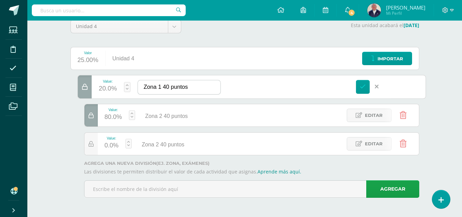
click at [195, 89] on input "Zona 1 40 puntos" at bounding box center [179, 87] width 82 height 14
click at [377, 86] on icon at bounding box center [377, 87] width 4 height 6
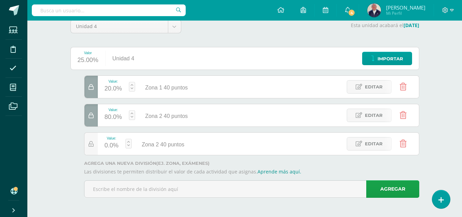
click at [402, 84] on icon at bounding box center [403, 87] width 7 height 8
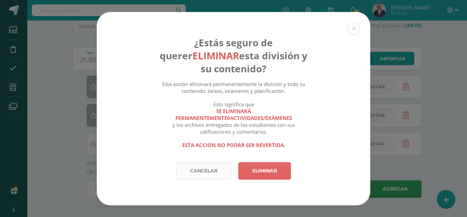
click at [201, 173] on link "Cancelar" at bounding box center [203, 170] width 55 height 17
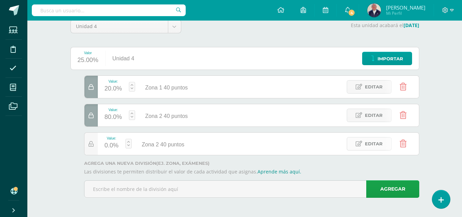
click at [376, 143] on span "Editar" at bounding box center [374, 143] width 18 height 13
click at [193, 142] on input "Examen 20 puntos" at bounding box center [175, 144] width 82 height 14
type input "Examen 20 puntos"
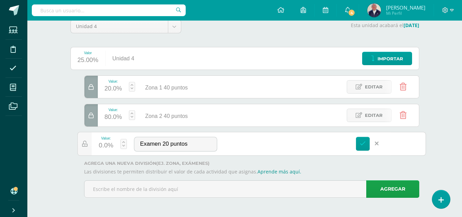
click at [125, 141] on link at bounding box center [123, 144] width 7 height 10
click at [159, 124] on link "Guardar" at bounding box center [160, 126] width 47 height 9
click at [207, 116] on input "Zona 2 40 puntos" at bounding box center [241, 115] width 79 height 13
click at [121, 140] on link at bounding box center [123, 144] width 7 height 10
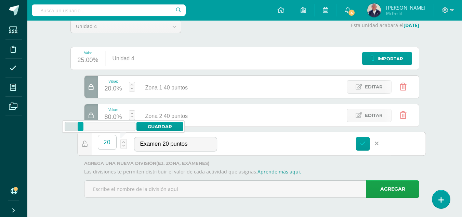
click at [114, 143] on input "20" at bounding box center [107, 142] width 18 height 14
type input "2"
drag, startPoint x: 69, startPoint y: 127, endPoint x: 81, endPoint y: 126, distance: 11.3
click at [81, 126] on div at bounding box center [81, 126] width 6 height 9
click at [78, 127] on div at bounding box center [78, 126] width 6 height 9
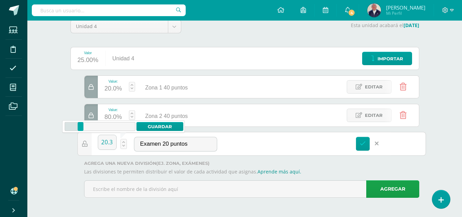
click at [81, 127] on div at bounding box center [81, 126] width 6 height 9
type input "20.3"
click at [149, 125] on link "Guardar" at bounding box center [160, 126] width 47 height 9
click at [148, 125] on link "Guardar" at bounding box center [160, 126] width 47 height 9
click at [363, 144] on icon at bounding box center [363, 143] width 6 height 6
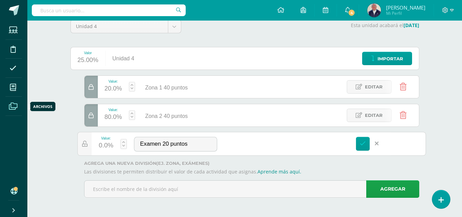
click at [10, 104] on icon at bounding box center [13, 106] width 9 height 7
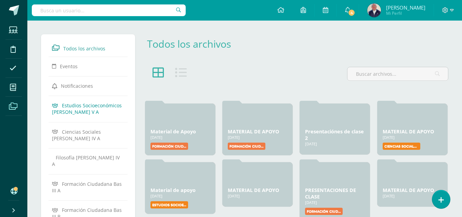
click at [95, 106] on span "Estudios Socioeconómicos [PERSON_NAME] V A" at bounding box center [87, 108] width 70 height 13
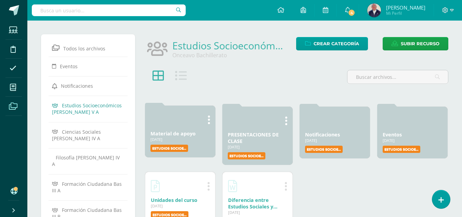
click at [179, 136] on link "Material de apoyo" at bounding box center [173, 133] width 45 height 7
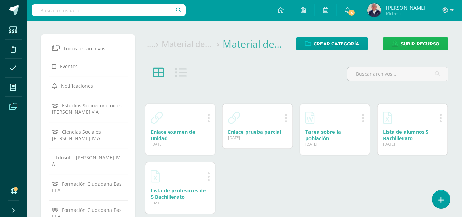
click at [420, 42] on span "Subir recurso" at bounding box center [420, 43] width 39 height 13
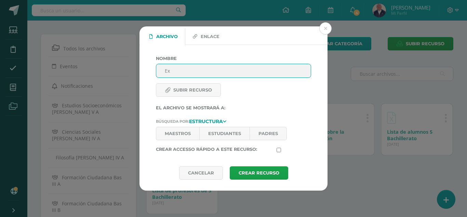
type input "E"
type input "INstructivo Exposición producto edáfico"
click at [200, 91] on label "Subir recurso" at bounding box center [188, 89] width 65 height 13
click at [200, 91] on input "Subir recurso" at bounding box center [202, 95] width 93 height 8
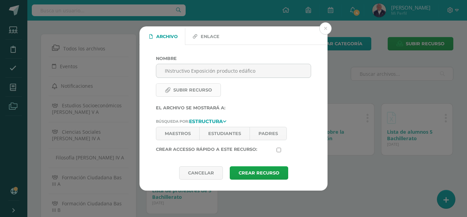
type input "C:\fakepath\PRESENTACIÓN DE UN PRODUCTO EDÁFICO DE GUATEMALA 2023.docx"
click at [178, 133] on link "Maestros" at bounding box center [177, 133] width 43 height 13
click at [225, 134] on link "Estudiantes" at bounding box center [225, 133] width 50 height 13
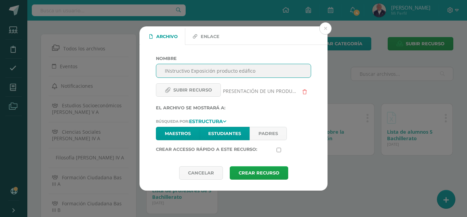
click at [262, 75] on input "INstructivo Exposición producto edáfico" at bounding box center [233, 70] width 155 height 13
type input "Instructivo Exposición producto edáfico"
click at [247, 172] on button "Crear Recurso" at bounding box center [259, 172] width 59 height 13
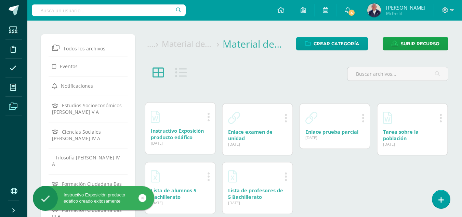
click at [184, 129] on link "Instructivo Exposición producto edáfico" at bounding box center [177, 133] width 53 height 13
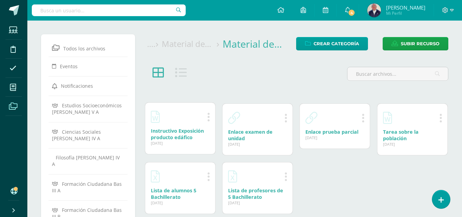
click at [185, 124] on div at bounding box center [180, 116] width 59 height 16
click at [182, 133] on link "Instructivo Exposición producto edáfico" at bounding box center [177, 133] width 53 height 13
click at [208, 119] on icon at bounding box center [208, 116] width 3 height 11
click at [200, 150] on link "Eliminar" at bounding box center [199, 149] width 41 height 11
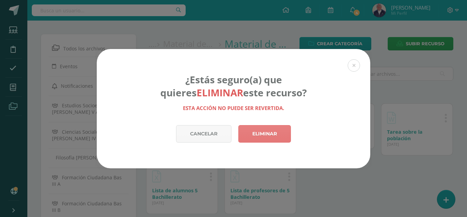
click at [273, 133] on link "Eliminar" at bounding box center [265, 133] width 53 height 17
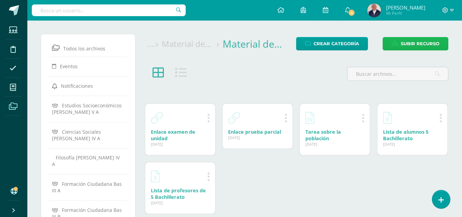
click at [417, 47] on span "Subir recurso" at bounding box center [420, 43] width 39 height 13
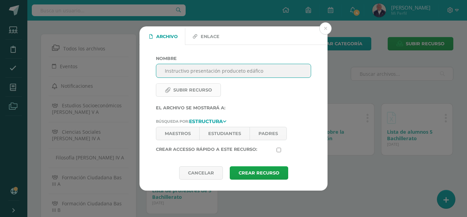
type input "Instructivo presentación produceto edáfico"
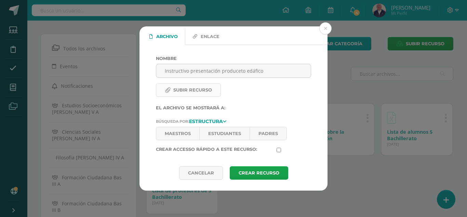
click at [177, 90] on label "Subir recurso" at bounding box center [188, 89] width 65 height 13
click at [177, 91] on input "Subir recurso" at bounding box center [202, 95] width 93 height 8
type input "C:\fakepath\PRESENTACIÓN DE UN PRODUCTO EDÁFICO DE GUATEMALA 2023.docx"
drag, startPoint x: 175, startPoint y: 131, endPoint x: 207, endPoint y: 127, distance: 32.1
click at [176, 131] on link "Maestros" at bounding box center [177, 133] width 43 height 13
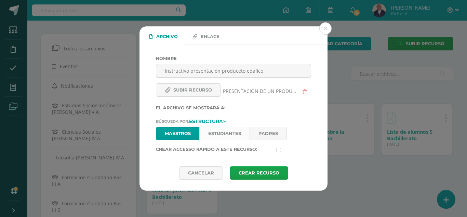
click at [222, 131] on link "Estudiantes" at bounding box center [225, 133] width 50 height 13
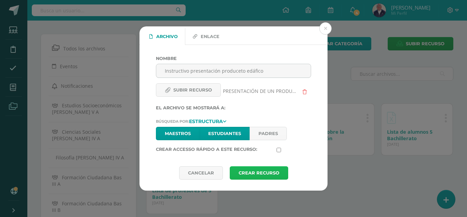
click at [270, 172] on button "Crear Recurso" at bounding box center [259, 172] width 59 height 13
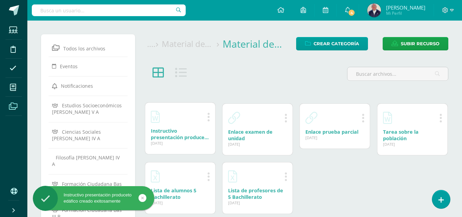
click at [158, 130] on link "Instructivo presentación produceto edáfico" at bounding box center [180, 137] width 59 height 20
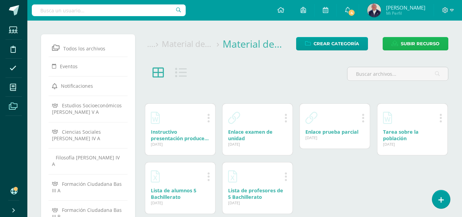
click at [431, 43] on span "Subir recurso" at bounding box center [420, 43] width 39 height 13
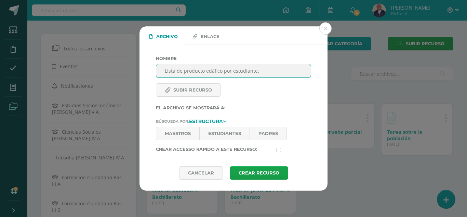
type input "Lista de producto edáfico por estudiante."
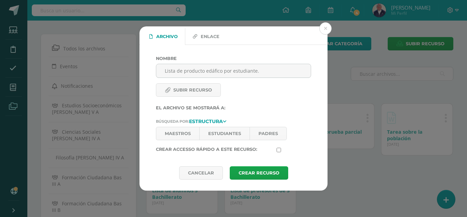
click at [191, 91] on input "Subir recurso" at bounding box center [202, 95] width 93 height 8
type input "C:\fakepath\LISTA DE PRODUCTOS EDÁFICOS PARA EXPOSCIÓN Z. 14.xlsx"
click at [172, 131] on link "Maestros" at bounding box center [177, 133] width 43 height 13
click at [223, 132] on link "Estudiantes" at bounding box center [225, 133] width 50 height 13
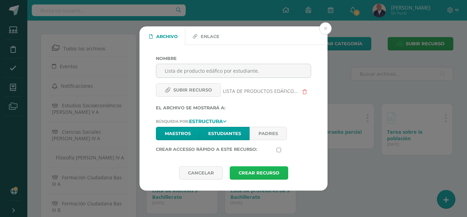
click at [258, 172] on button "Crear Recurso" at bounding box center [259, 172] width 59 height 13
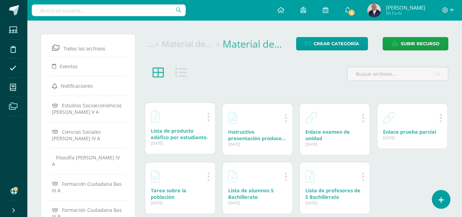
click at [164, 130] on link "Lista de producto edáfico por estudiante." at bounding box center [179, 133] width 57 height 13
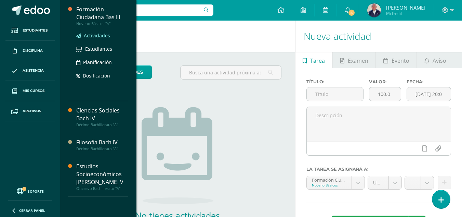
click at [95, 36] on span "Actividades" at bounding box center [97, 35] width 26 height 7
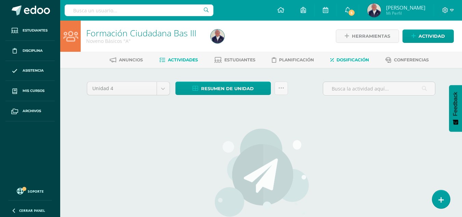
click at [355, 60] on span "Dosificación" at bounding box center [353, 59] width 33 height 5
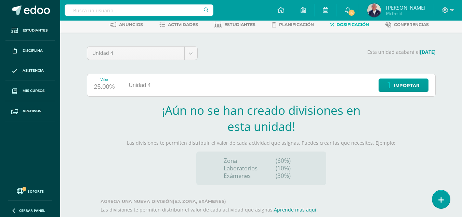
scroll to position [73, 0]
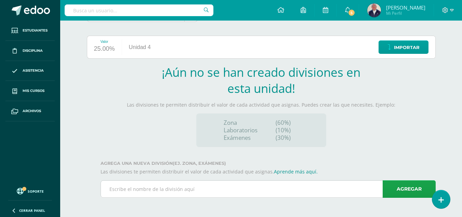
click at [181, 191] on input "text" at bounding box center [268, 188] width 335 height 17
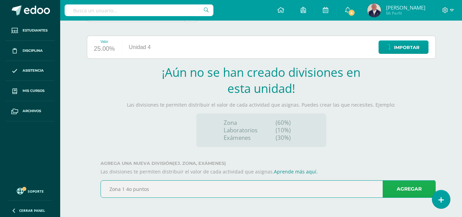
type input "Zona 1 4o puntos"
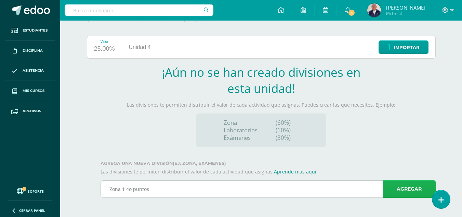
click at [405, 187] on link "Agregar" at bounding box center [409, 188] width 53 height 17
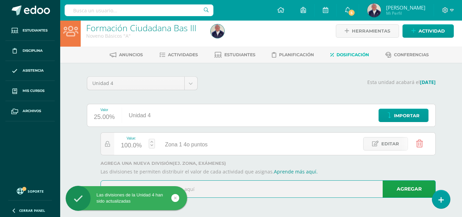
click at [203, 188] on input "text" at bounding box center [268, 188] width 335 height 17
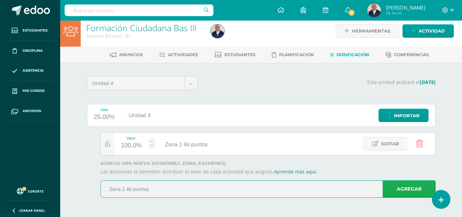
type input "Zona 2 40 puntos"
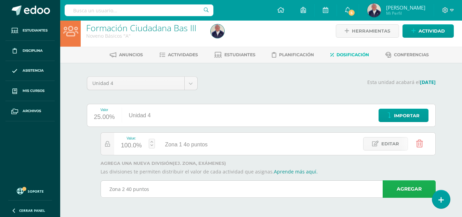
click at [394, 187] on link "Agregar" at bounding box center [409, 188] width 53 height 17
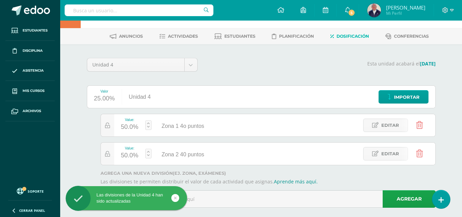
scroll to position [34, 0]
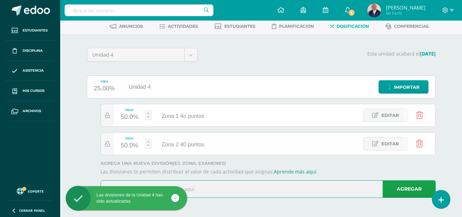
click at [227, 188] on input "text" at bounding box center [268, 188] width 335 height 17
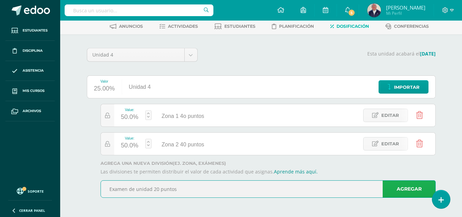
type input "Examen de unidad 20 puntos"
click at [413, 190] on link "Agregar" at bounding box center [409, 188] width 53 height 17
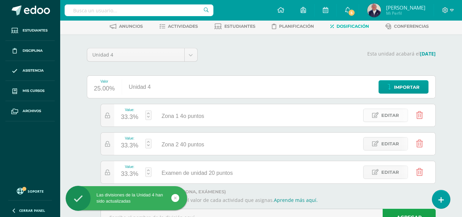
click at [387, 118] on span "Editar" at bounding box center [391, 115] width 18 height 13
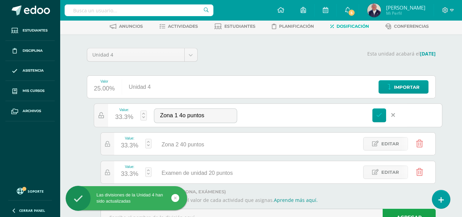
click at [144, 112] on link at bounding box center [143, 115] width 7 height 10
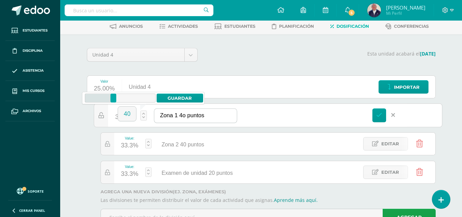
type input "40"
click at [210, 116] on input "Zona 1 4o puntos" at bounding box center [195, 115] width 82 height 14
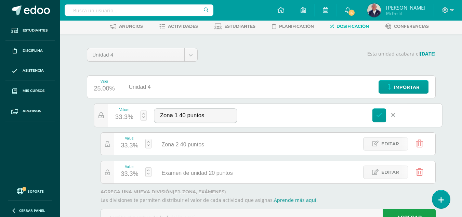
type input "Zona 1 40 puntos"
click at [142, 114] on link at bounding box center [143, 115] width 7 height 10
type input "40"
click at [179, 97] on link "Guardar" at bounding box center [180, 97] width 47 height 9
click at [383, 143] on span "Editar" at bounding box center [391, 143] width 18 height 13
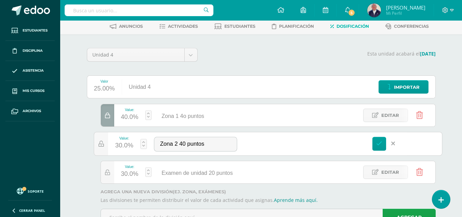
click at [142, 141] on link at bounding box center [143, 144] width 7 height 10
type input "40"
click at [177, 126] on link "Guardar" at bounding box center [180, 126] width 47 height 9
click at [134, 172] on div "20.0%" at bounding box center [129, 173] width 17 height 11
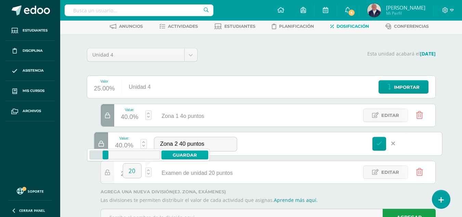
click at [185, 155] on link "Guardar" at bounding box center [185, 154] width 47 height 9
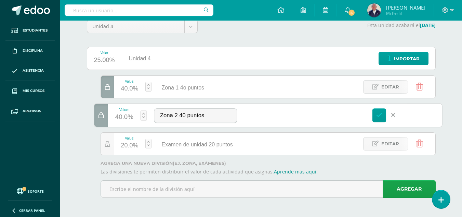
click at [230, 111] on input "Zona 2 40 puntos" at bounding box center [195, 115] width 82 height 14
click at [183, 143] on span "Examen de unidad 20 puntos" at bounding box center [197, 144] width 71 height 6
click at [377, 144] on icon at bounding box center [375, 144] width 7 height 6
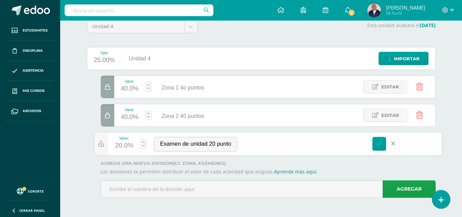
click at [130, 144] on div "20.0%" at bounding box center [124, 145] width 18 height 11
type input "20"
click at [179, 125] on link "Guardar" at bounding box center [180, 126] width 47 height 9
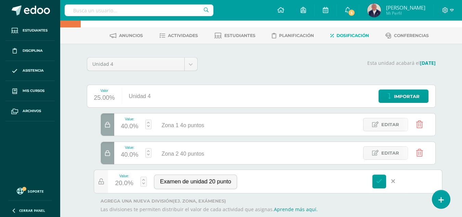
scroll to position [0, 0]
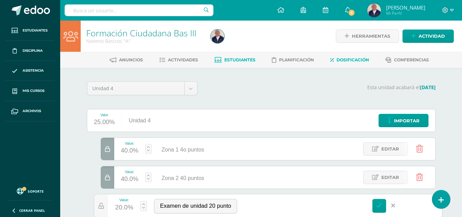
click at [234, 60] on span "Estudiantes" at bounding box center [239, 59] width 31 height 5
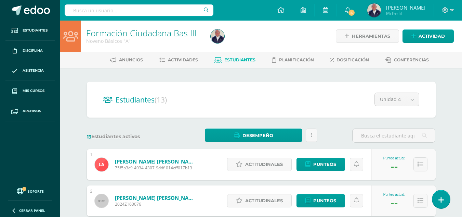
click at [236, 104] on h2 "Estudiantes (13)" at bounding box center [261, 99] width 316 height 14
click at [185, 61] on span "Actividades" at bounding box center [183, 59] width 30 height 5
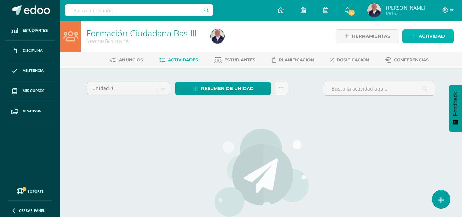
click at [434, 35] on span "Actividad" at bounding box center [432, 36] width 26 height 13
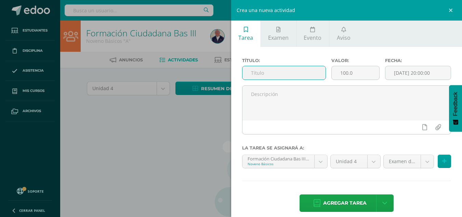
click at [272, 75] on input "text" at bounding box center [284, 72] width 83 height 13
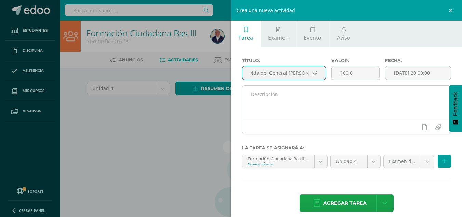
type input "Presentación de la vida del General [PERSON_NAME]."
click at [265, 94] on textarea at bounding box center [347, 103] width 209 height 34
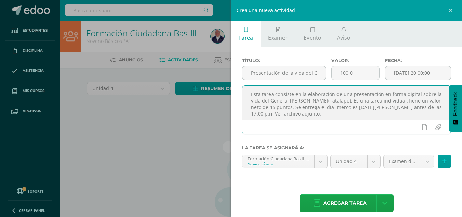
type textarea "Esta tarea consiste en la elaboración de una presentación en forma digital sobr…"
click at [434, 125] on input "file" at bounding box center [438, 126] width 13 height 13
type input "C:\fakepath\Tarea sobre Serapio Cruz, Tala lapo 3 básico Formación..docx"
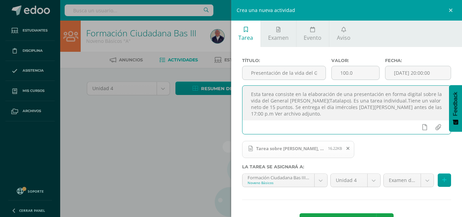
click at [314, 117] on textarea "Esta tarea consiste en la elaboración de una presentación en forma digital sobr…" at bounding box center [347, 103] width 209 height 34
type textarea "Esta tarea consiste en la elaboración de una presentación en forma digital sobr…"
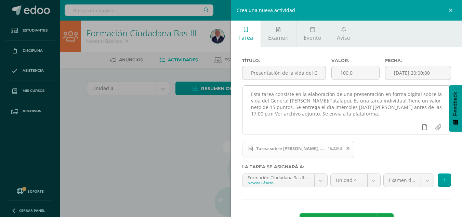
click at [423, 126] on icon at bounding box center [425, 127] width 5 height 6
click at [409, 127] on icon at bounding box center [412, 127] width 6 height 6
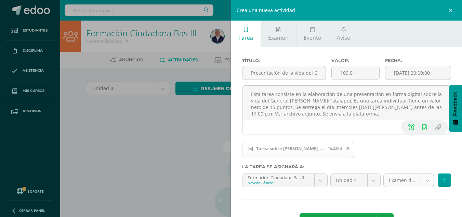
click at [421, 179] on body "Estudiantes Disciplina Asistencia Mis cursos Archivos Soporte Ayuda Reportar un…" at bounding box center [231, 147] width 462 height 294
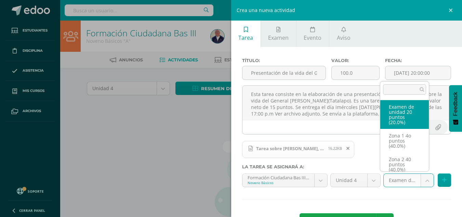
scroll to position [5, 0]
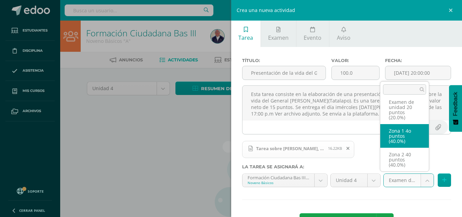
select select "29596"
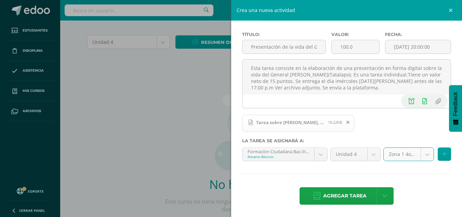
scroll to position [77, 0]
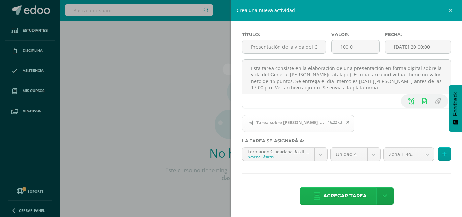
click at [339, 196] on span "Agregar tarea" at bounding box center [344, 195] width 43 height 17
